Goal: Check status

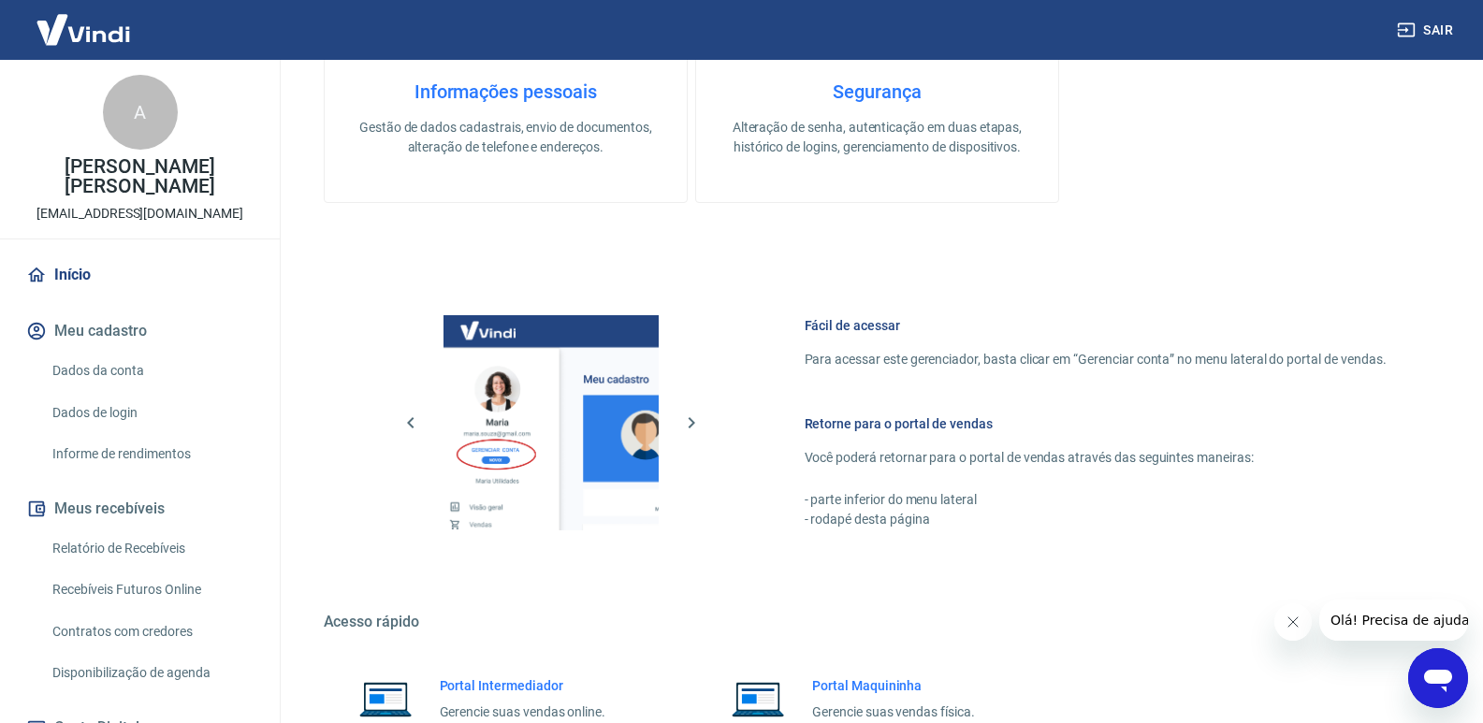
scroll to position [273, 0]
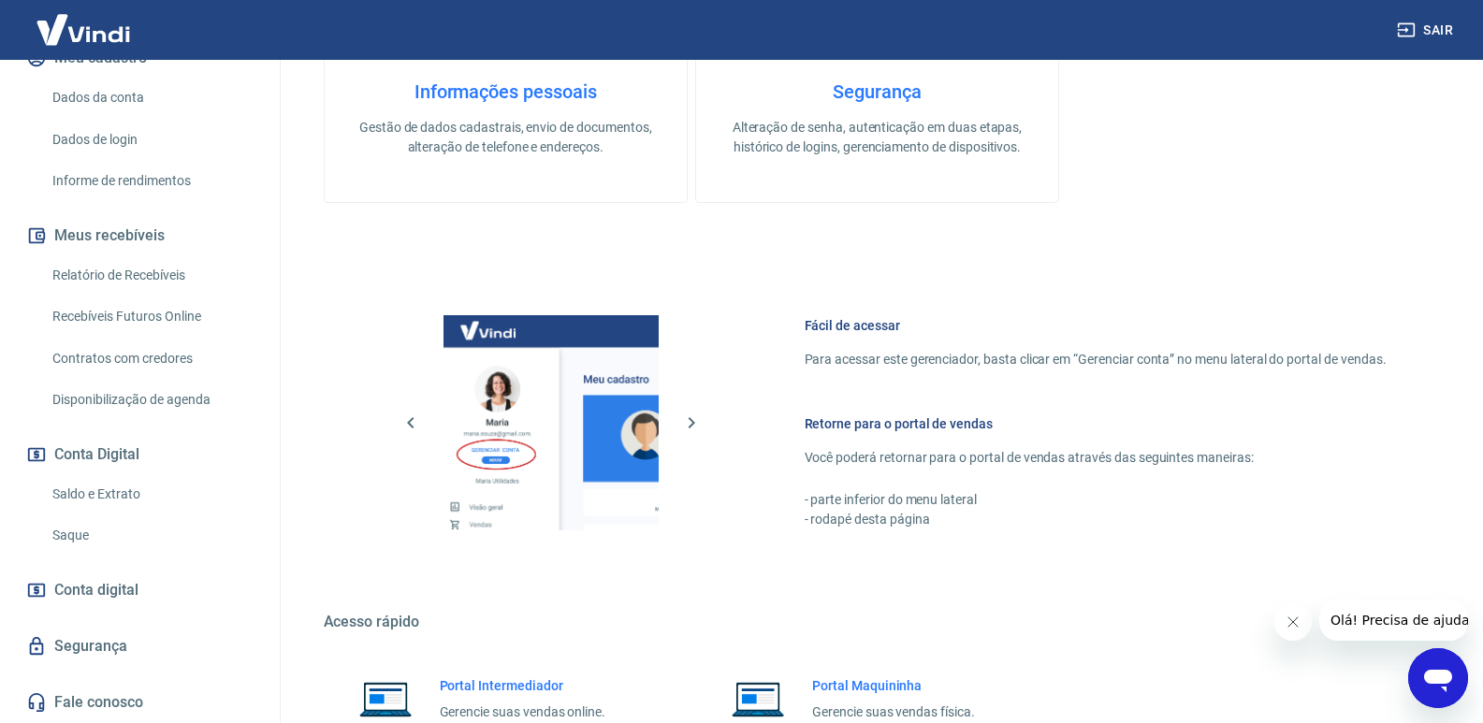
click at [112, 590] on span "Conta digital" at bounding box center [96, 590] width 84 height 26
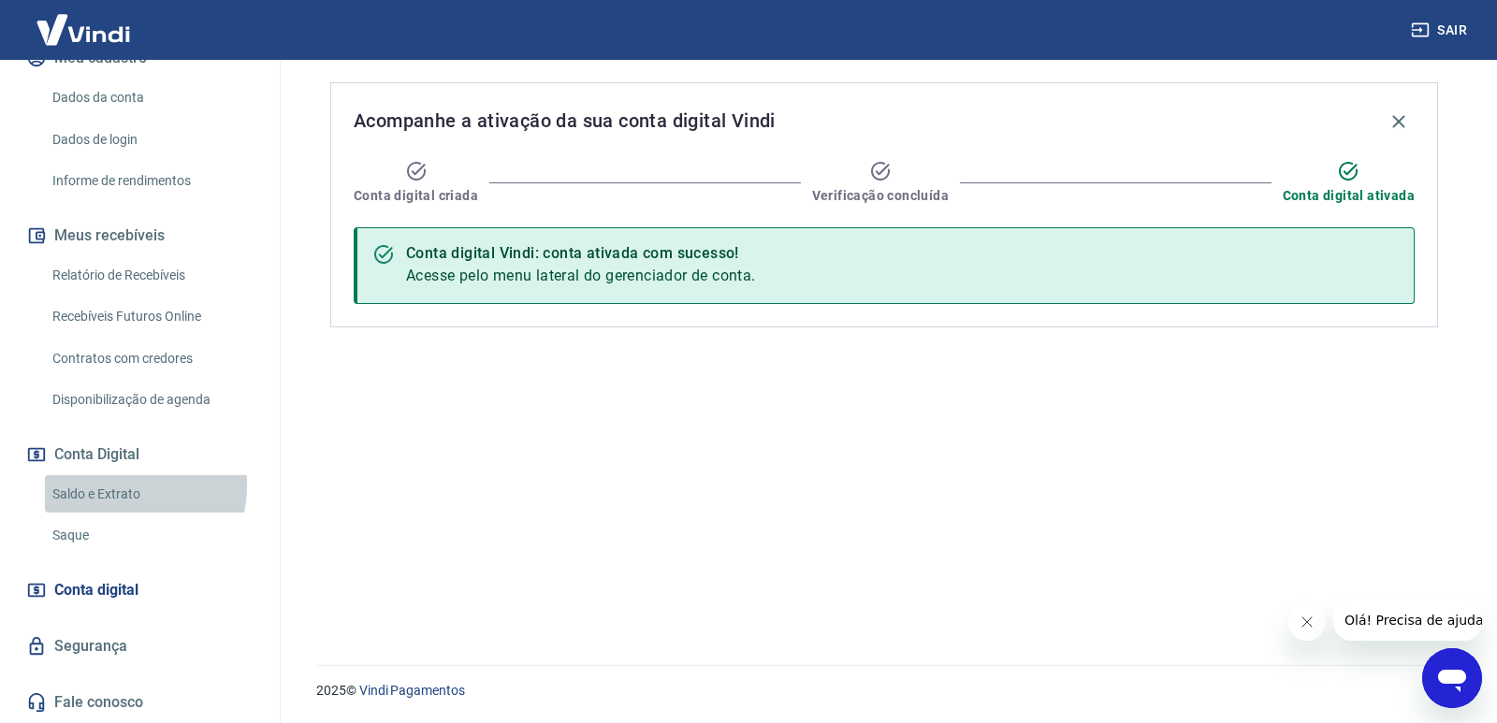
click at [116, 485] on link "Saldo e Extrato" at bounding box center [151, 494] width 212 height 38
